Goal: Find specific page/section: Find specific page/section

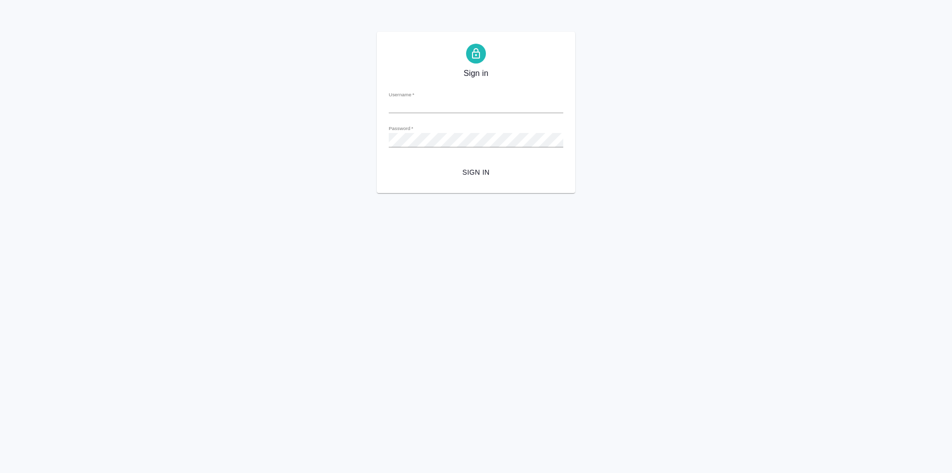
type input "[PERSON_NAME][EMAIL_ADDRESS][DOMAIN_NAME]"
click at [481, 174] on span "Sign in" at bounding box center [476, 172] width 159 height 12
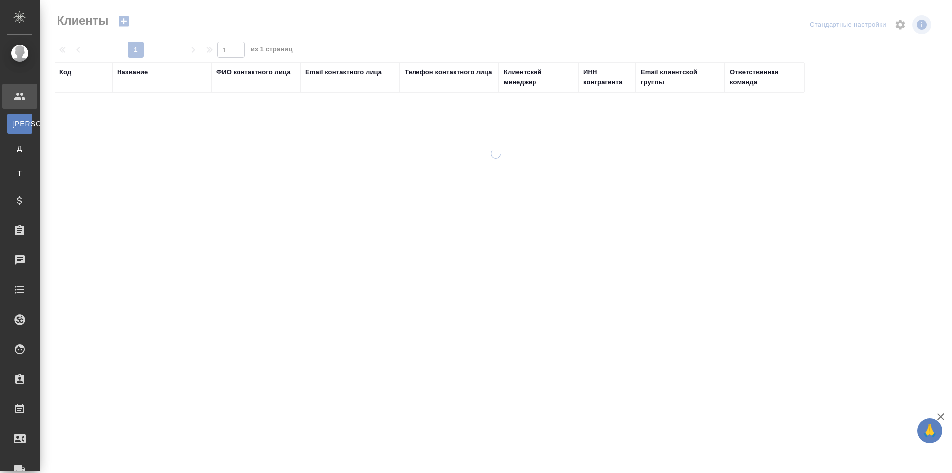
select select "RU"
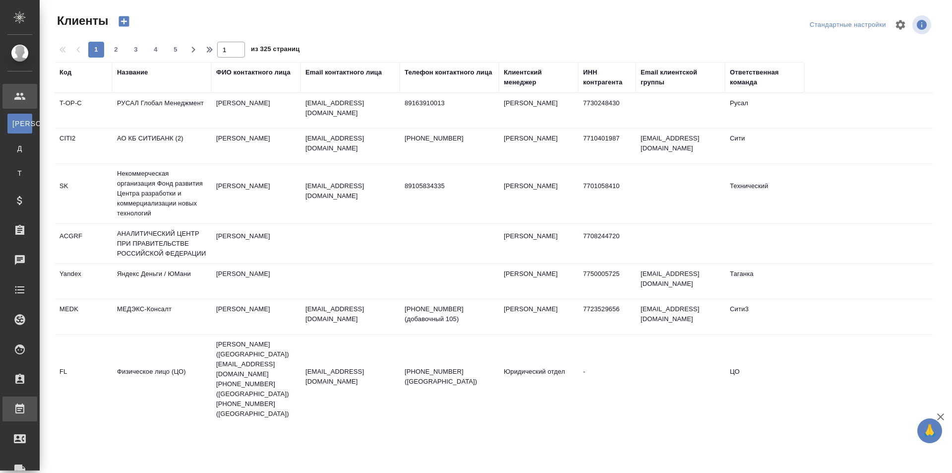
click at [20, 405] on div "Работы" at bounding box center [7, 408] width 25 height 15
